Goal: Navigation & Orientation: Find specific page/section

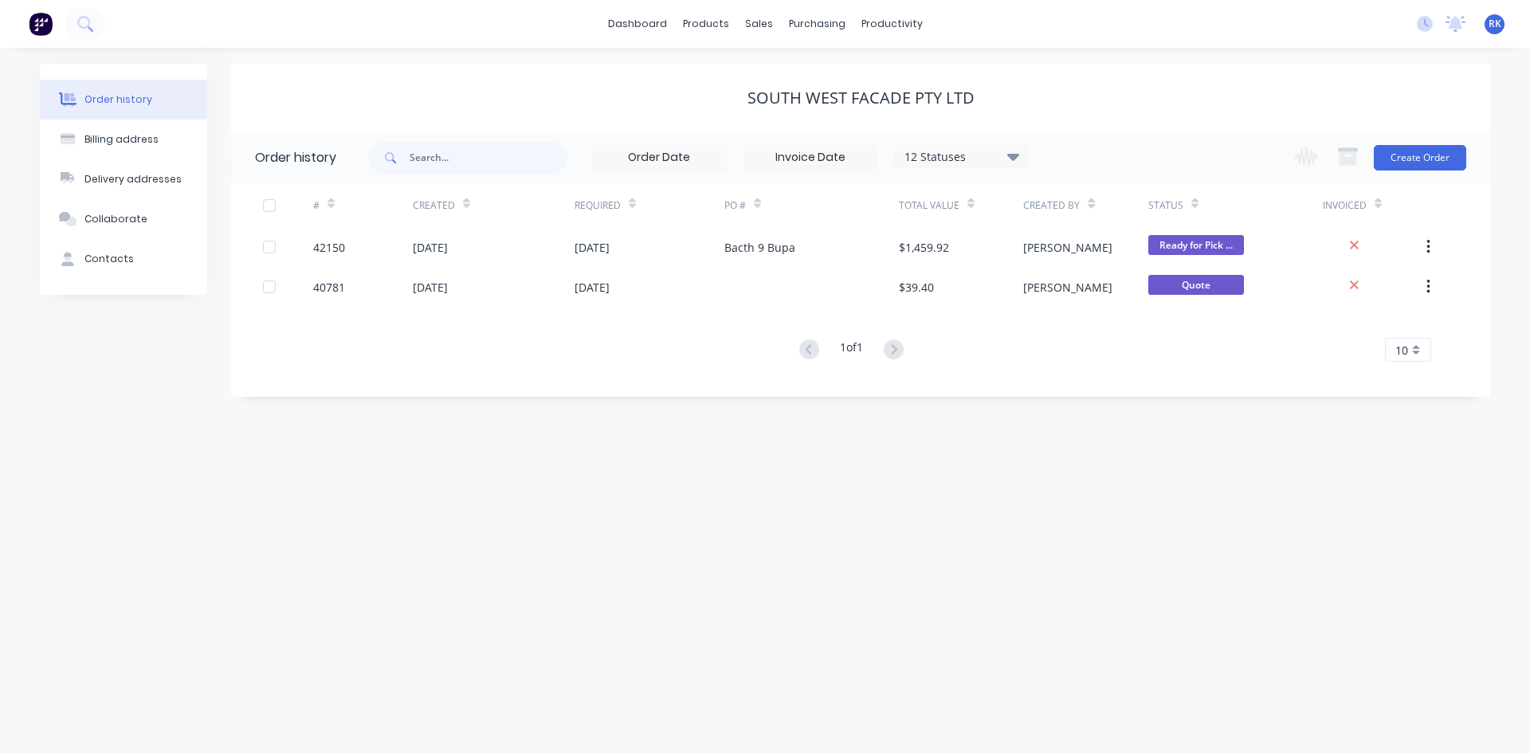
click at [489, 31] on div "dashboard products sales purchasing productivity dashboard products Product Cat…" at bounding box center [765, 24] width 1530 height 48
click at [1013, 50] on div "Order history Billing address Delivery addresses Collaborate Contacts South Wes…" at bounding box center [765, 400] width 1530 height 705
